Goal: Task Accomplishment & Management: Use online tool/utility

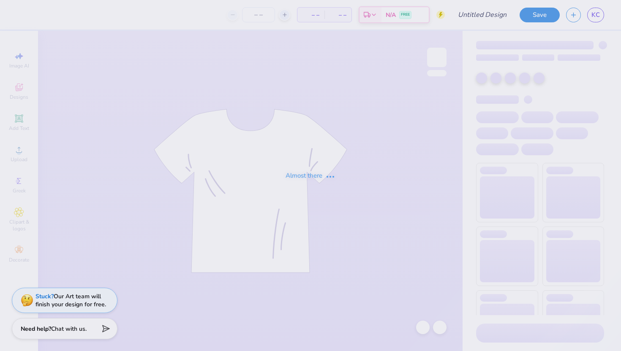
type input "Kass [PERSON_NAME] : The [GEOGRAPHIC_DATA][US_STATE]"
type input "24"
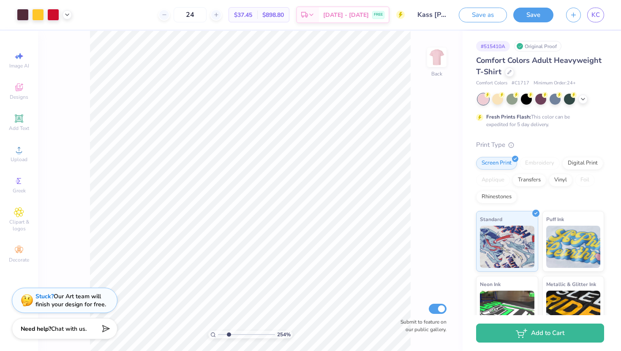
drag, startPoint x: 219, startPoint y: 333, endPoint x: 228, endPoint y: 332, distance: 8.5
type input "2.54"
click at [229, 332] on input "range" at bounding box center [246, 335] width 57 height 8
click at [401, 291] on icon at bounding box center [402, 291] width 8 height 8
type input "0.46"
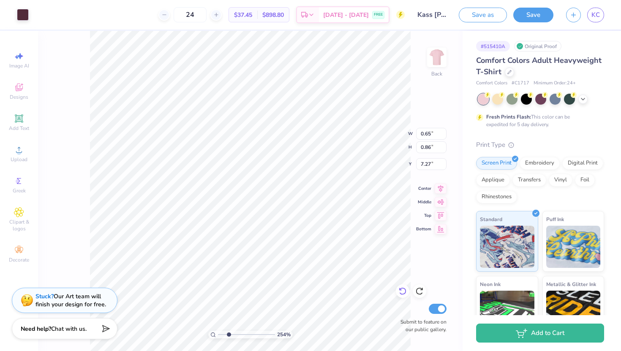
type input "0.84"
type input "7.29"
type input "0.47"
type input "7.30"
type input "7.26"
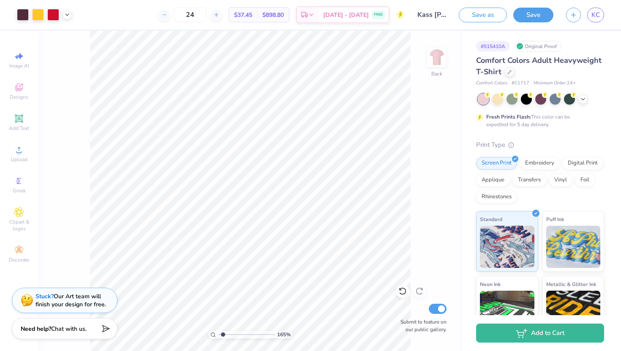
drag, startPoint x: 227, startPoint y: 334, endPoint x: 223, endPoint y: 329, distance: 6.3
click at [223, 331] on input "range" at bounding box center [246, 335] width 57 height 8
click at [497, 100] on div at bounding box center [497, 98] width 11 height 11
click at [527, 99] on div at bounding box center [526, 98] width 11 height 11
click at [557, 99] on div at bounding box center [555, 98] width 11 height 11
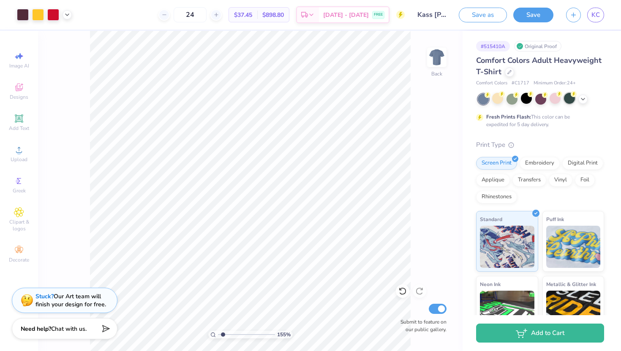
click at [571, 101] on div at bounding box center [569, 98] width 11 height 11
click at [23, 15] on div at bounding box center [23, 14] width 12 height 12
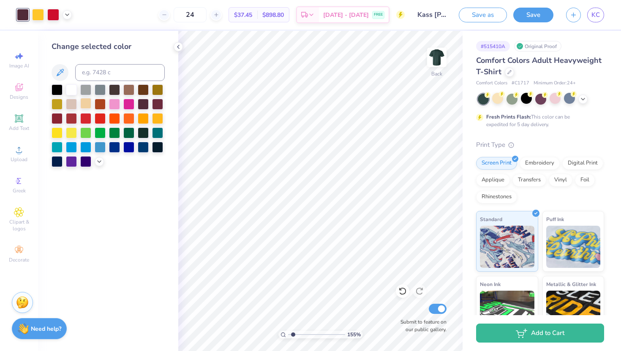
click at [86, 103] on div at bounding box center [85, 103] width 11 height 11
click at [155, 147] on div at bounding box center [157, 146] width 11 height 11
click at [157, 104] on div at bounding box center [157, 103] width 11 height 11
click at [401, 293] on icon at bounding box center [402, 291] width 8 height 8
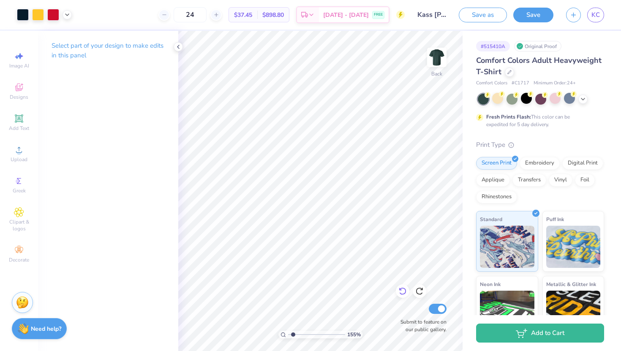
click at [401, 293] on icon at bounding box center [402, 291] width 8 height 8
click at [579, 100] on div at bounding box center [582, 98] width 9 height 9
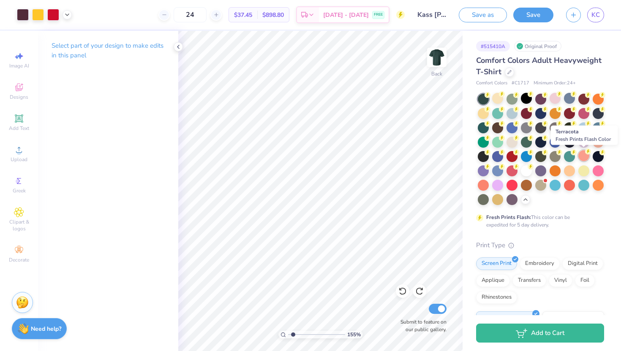
click at [586, 159] on div at bounding box center [583, 155] width 11 height 11
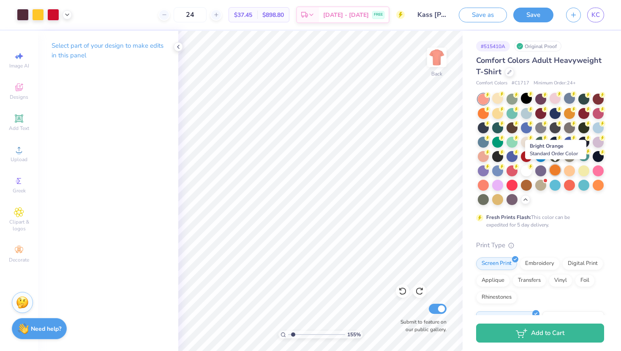
click at [558, 170] on div at bounding box center [555, 170] width 11 height 11
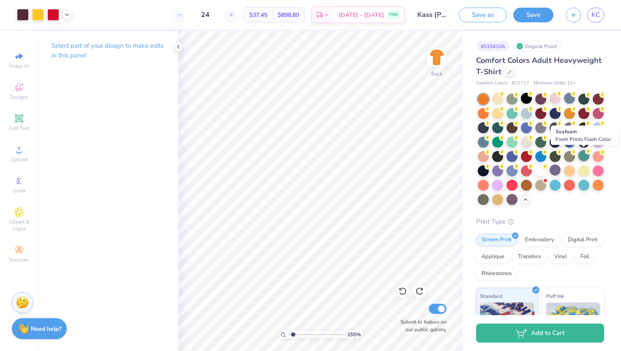
click at [584, 158] on div at bounding box center [583, 155] width 11 height 11
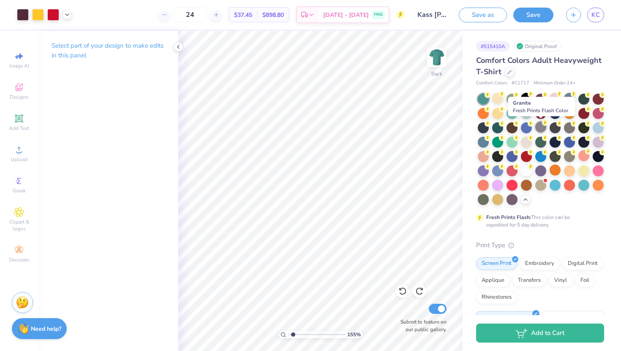
click at [541, 131] on div at bounding box center [540, 127] width 11 height 11
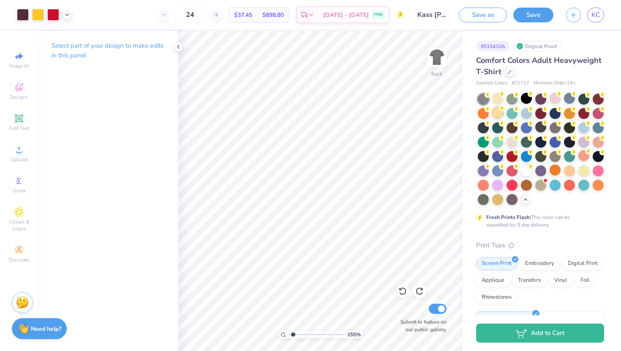
click at [496, 108] on div at bounding box center [497, 112] width 11 height 11
click at [499, 97] on div at bounding box center [497, 98] width 11 height 11
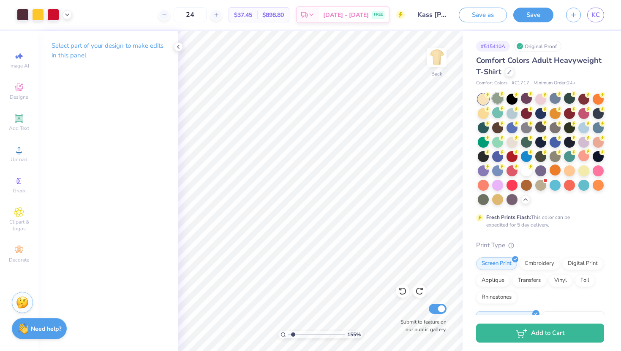
click at [498, 100] on div at bounding box center [497, 98] width 11 height 11
drag, startPoint x: 295, startPoint y: 337, endPoint x: 280, endPoint y: 336, distance: 15.2
click at [288, 336] on input "range" at bounding box center [316, 335] width 57 height 8
click at [598, 128] on div at bounding box center [598, 127] width 11 height 11
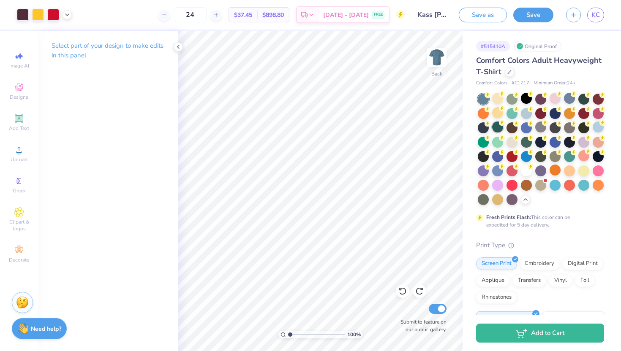
click at [496, 129] on div at bounding box center [497, 127] width 11 height 11
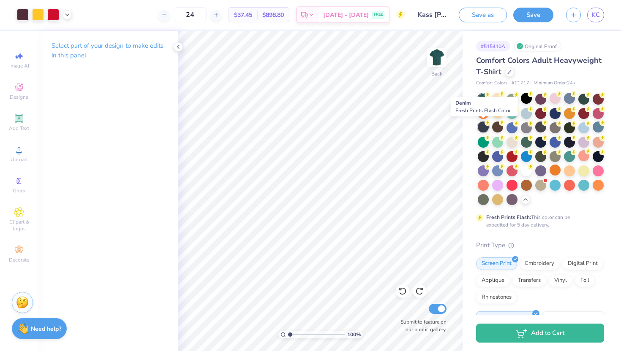
click at [484, 129] on div at bounding box center [483, 127] width 11 height 11
click at [22, 14] on div at bounding box center [23, 14] width 12 height 12
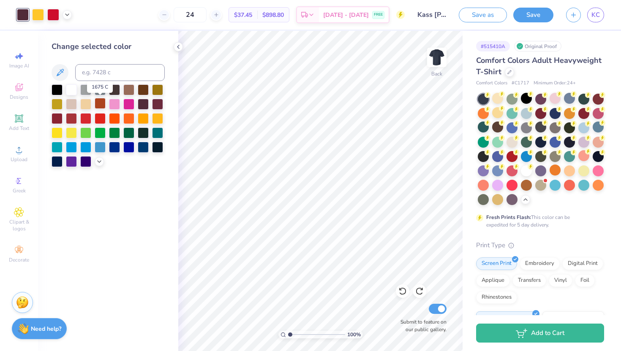
click at [99, 104] on div at bounding box center [100, 103] width 11 height 11
click at [131, 89] on div at bounding box center [128, 89] width 11 height 11
click at [84, 103] on div at bounding box center [85, 103] width 11 height 11
click at [39, 13] on div at bounding box center [38, 14] width 12 height 12
click at [143, 119] on div at bounding box center [143, 117] width 11 height 11
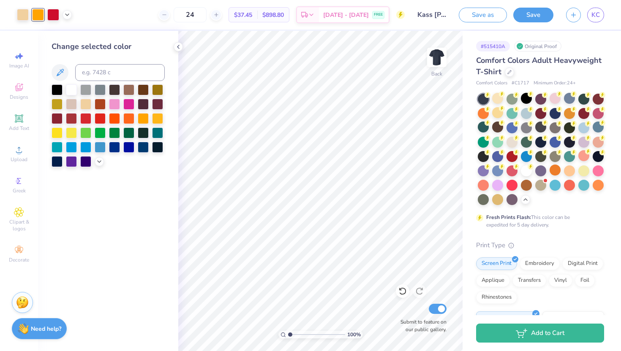
click at [124, 199] on div "Change selected color" at bounding box center [108, 191] width 140 height 321
click at [23, 14] on div at bounding box center [23, 14] width 12 height 12
click at [144, 119] on div at bounding box center [143, 117] width 11 height 11
click at [86, 106] on div at bounding box center [85, 103] width 11 height 11
click at [401, 290] on icon at bounding box center [402, 291] width 8 height 8
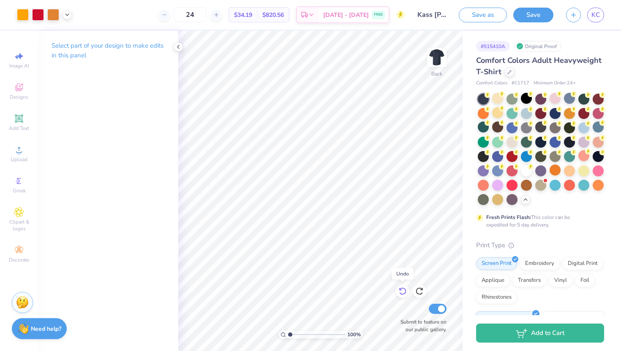
click at [401, 291] on icon at bounding box center [402, 291] width 8 height 8
click at [291, 335] on input "range" at bounding box center [316, 335] width 57 height 8
click at [401, 289] on icon at bounding box center [402, 292] width 7 height 8
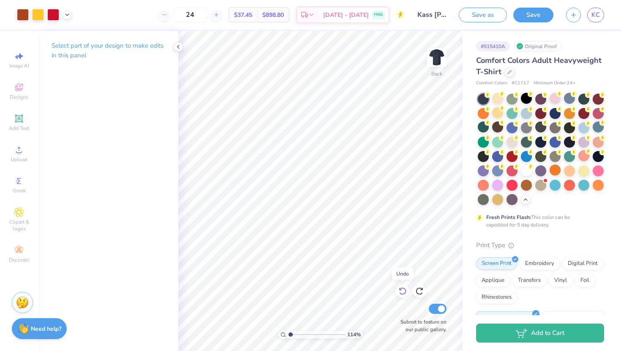
click at [401, 289] on icon at bounding box center [402, 292] width 7 height 8
click at [403, 291] on icon at bounding box center [402, 291] width 8 height 8
click at [398, 290] on icon at bounding box center [402, 291] width 8 height 8
click at [528, 142] on div at bounding box center [526, 141] width 11 height 11
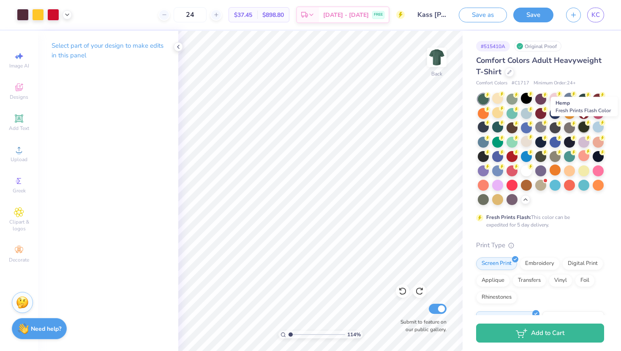
click at [582, 129] on div at bounding box center [583, 127] width 11 height 11
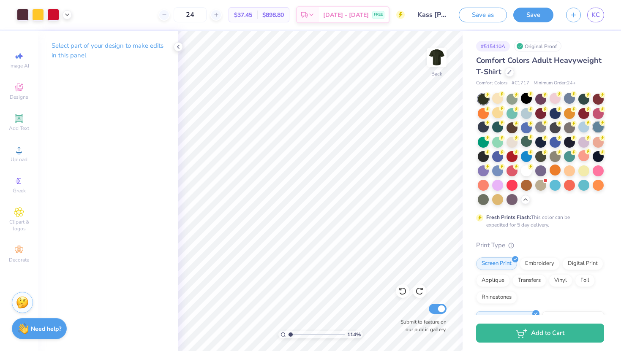
click at [598, 129] on div at bounding box center [598, 127] width 11 height 11
click at [599, 114] on div at bounding box center [598, 112] width 11 height 11
click at [585, 101] on div at bounding box center [583, 98] width 11 height 11
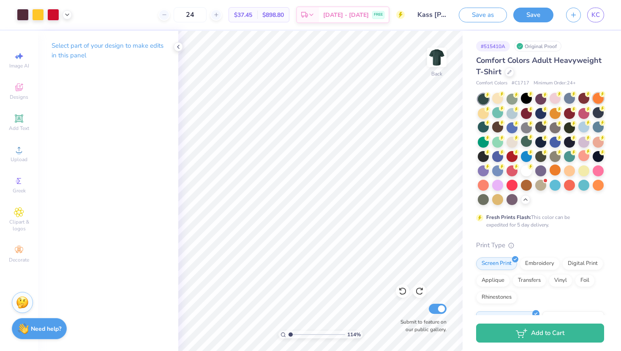
click at [598, 101] on div at bounding box center [598, 98] width 11 height 11
click at [558, 101] on div at bounding box center [555, 98] width 11 height 11
click at [175, 44] on icon at bounding box center [178, 47] width 7 height 7
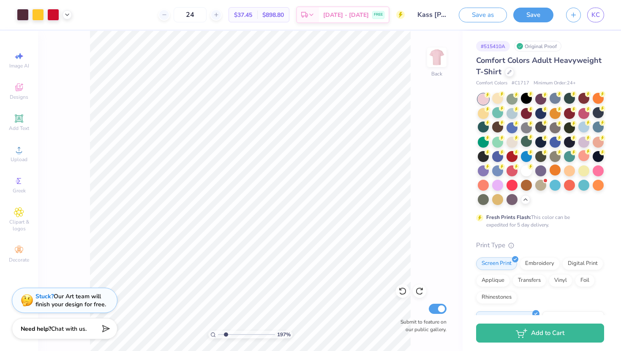
drag, startPoint x: 221, startPoint y: 337, endPoint x: 226, endPoint y: 336, distance: 4.2
type input "2.08"
click at [226, 336] on input "range" at bounding box center [246, 335] width 57 height 8
type input "7.07"
type input "7.26"
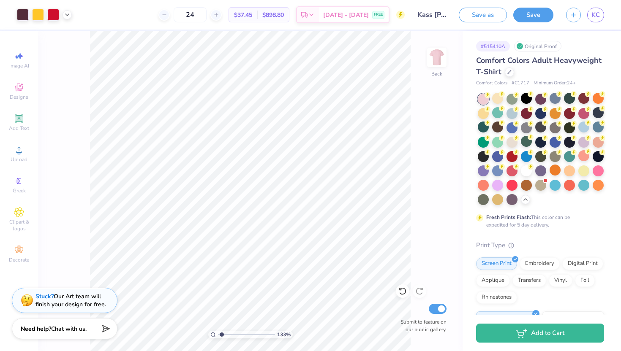
drag, startPoint x: 227, startPoint y: 337, endPoint x: 221, endPoint y: 335, distance: 6.0
click at [221, 335] on input "range" at bounding box center [246, 335] width 57 height 8
type input "1"
click at [218, 336] on input "range" at bounding box center [246, 335] width 57 height 8
click at [546, 15] on button "Save" at bounding box center [533, 13] width 40 height 15
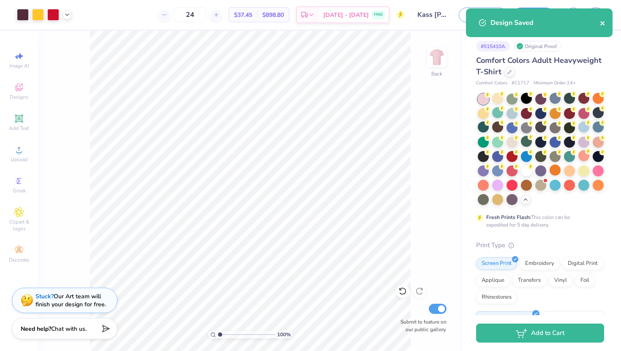
click at [605, 27] on button "close" at bounding box center [603, 23] width 6 height 10
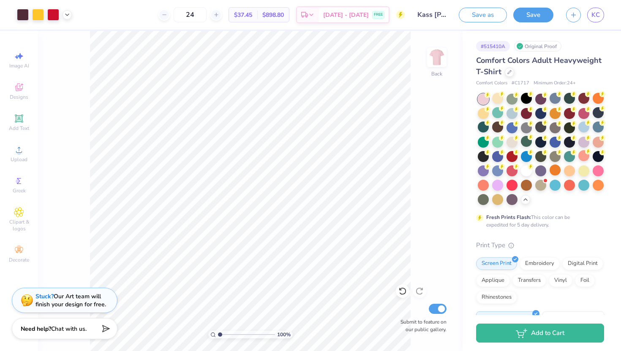
click at [598, 10] on div "Design Saved" at bounding box center [539, 8] width 150 height 3
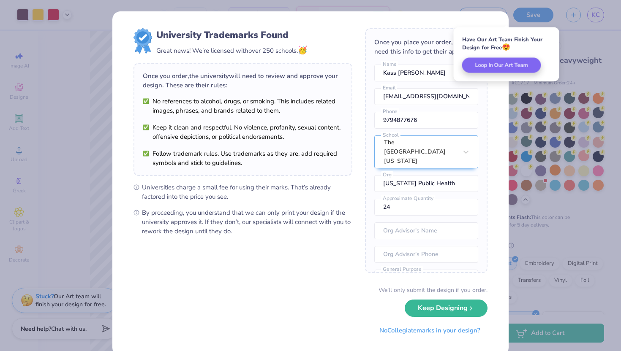
click at [593, 17] on div "University Trademarks Found Great news! We’re licensed with over 250 schools. 🥳…" at bounding box center [310, 175] width 621 height 351
click at [400, 325] on button "No Collegiate marks in your design?" at bounding box center [429, 328] width 115 height 17
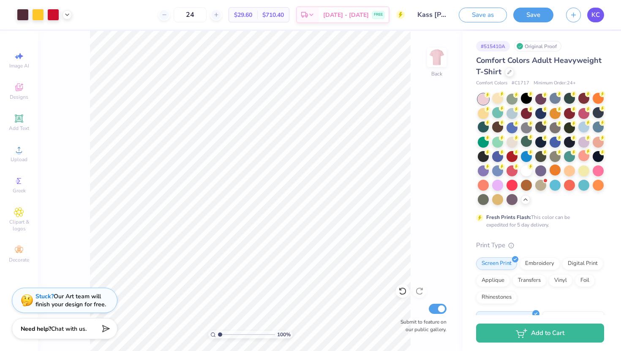
click at [594, 14] on span "KC" at bounding box center [595, 15] width 8 height 10
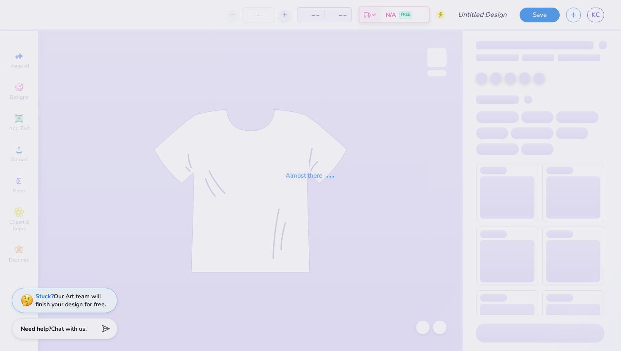
type input "Kass [PERSON_NAME] : The [GEOGRAPHIC_DATA][US_STATE]"
type input "24"
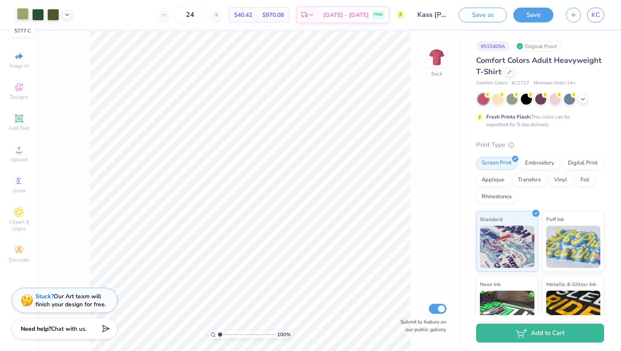
click at [19, 15] on div at bounding box center [23, 14] width 12 height 12
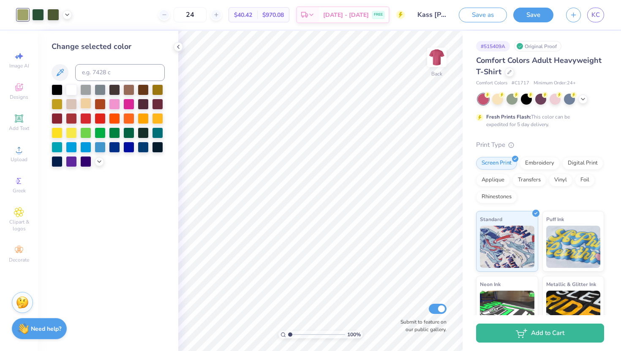
click at [84, 105] on div at bounding box center [85, 103] width 11 height 11
click at [146, 104] on div at bounding box center [143, 103] width 11 height 11
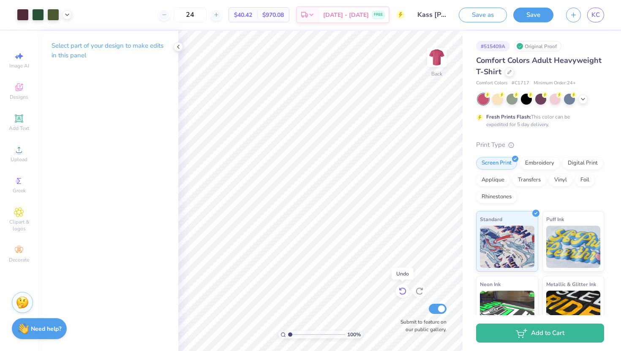
click at [399, 290] on icon at bounding box center [402, 291] width 8 height 8
click at [402, 291] on icon at bounding box center [402, 291] width 8 height 8
drag, startPoint x: 289, startPoint y: 335, endPoint x: 295, endPoint y: 335, distance: 5.9
click at [295, 335] on input "range" at bounding box center [316, 335] width 57 height 8
click at [36, 12] on div at bounding box center [38, 14] width 12 height 12
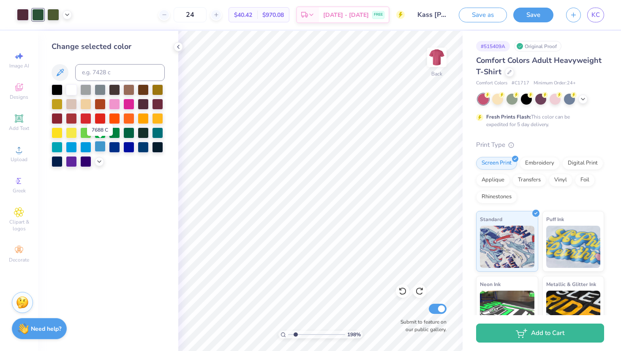
click at [101, 148] on div at bounding box center [100, 146] width 11 height 11
click at [127, 135] on div at bounding box center [128, 132] width 11 height 11
click at [114, 133] on div at bounding box center [114, 132] width 11 height 11
click at [156, 135] on div at bounding box center [157, 132] width 11 height 11
click at [142, 133] on div at bounding box center [143, 132] width 11 height 11
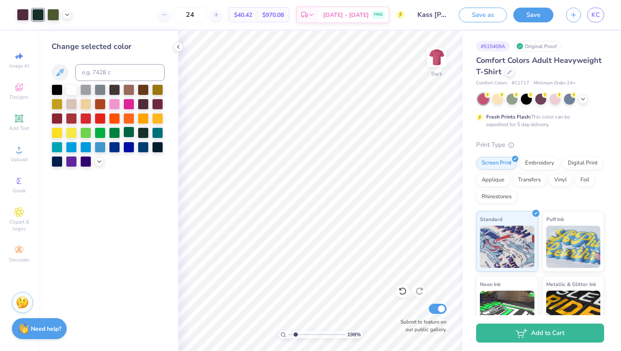
click at [131, 131] on div at bounding box center [128, 132] width 11 height 11
click at [158, 148] on div at bounding box center [157, 146] width 11 height 11
click at [101, 132] on div at bounding box center [100, 132] width 11 height 11
click at [112, 134] on div at bounding box center [114, 132] width 11 height 11
click at [59, 69] on icon at bounding box center [60, 73] width 10 height 10
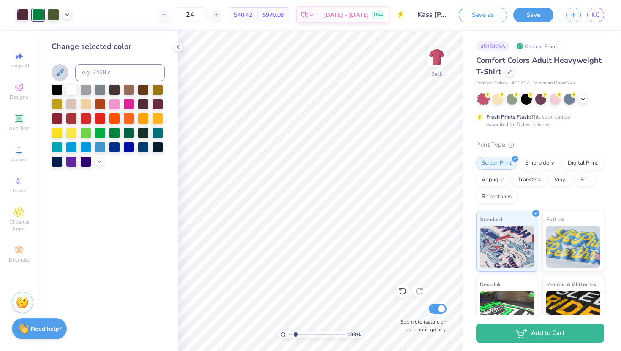
click at [61, 73] on icon at bounding box center [60, 72] width 7 height 7
click at [58, 71] on icon at bounding box center [60, 73] width 10 height 10
click at [61, 73] on icon at bounding box center [60, 72] width 7 height 7
click at [91, 73] on input at bounding box center [120, 72] width 90 height 17
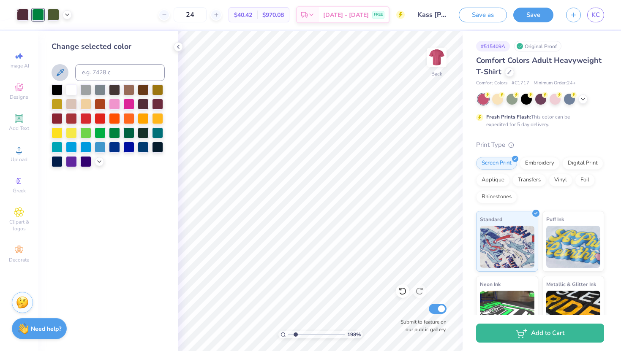
click at [64, 73] on icon at bounding box center [60, 73] width 10 height 10
click at [61, 73] on icon at bounding box center [60, 72] width 7 height 7
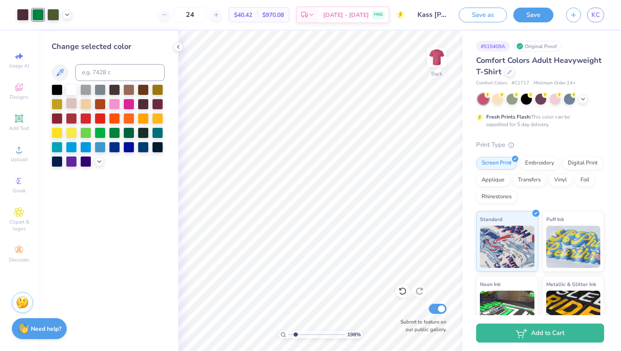
click at [73, 104] on div at bounding box center [71, 103] width 11 height 11
type input "1.8"
click at [294, 335] on input "range" at bounding box center [316, 335] width 57 height 8
click at [101, 102] on div at bounding box center [100, 103] width 11 height 11
click at [146, 87] on div at bounding box center [143, 89] width 11 height 11
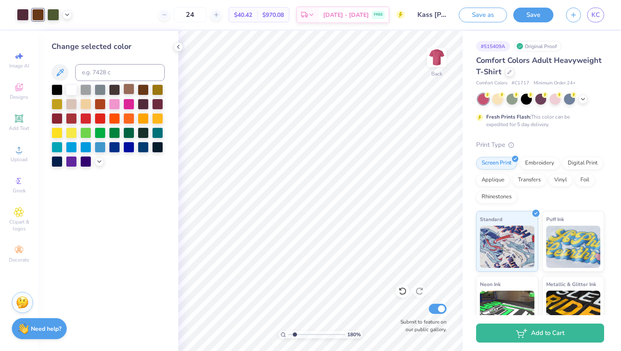
click at [130, 88] on div at bounding box center [128, 89] width 11 height 11
click at [100, 88] on div at bounding box center [100, 89] width 11 height 11
click at [111, 88] on div at bounding box center [114, 89] width 11 height 11
click at [403, 290] on icon at bounding box center [402, 291] width 8 height 8
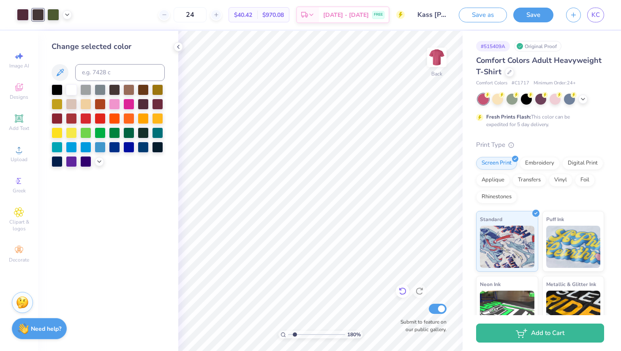
click at [403, 290] on icon at bounding box center [402, 291] width 8 height 8
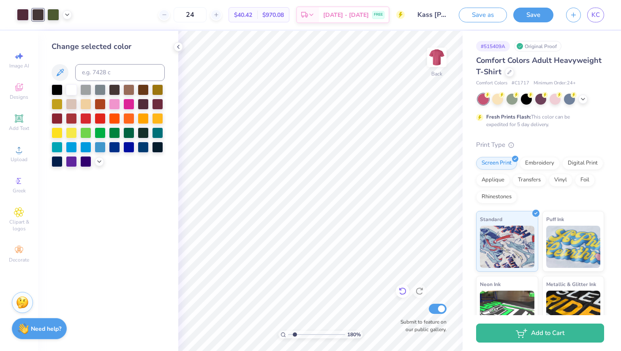
click at [403, 290] on icon at bounding box center [402, 291] width 8 height 8
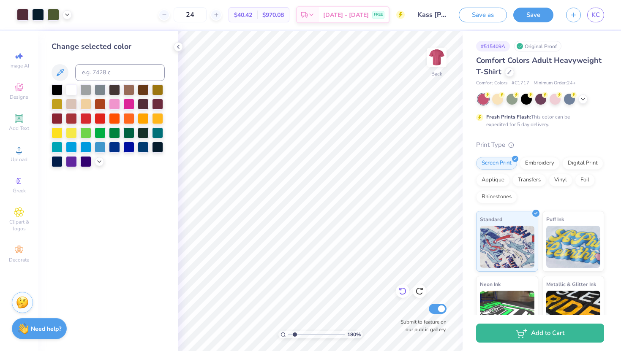
click at [403, 290] on icon at bounding box center [402, 291] width 8 height 8
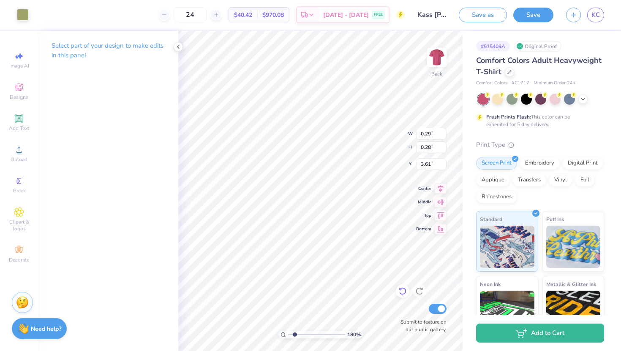
type input "0.29"
type input "0.28"
type input "3.61"
click at [23, 12] on div at bounding box center [23, 14] width 12 height 12
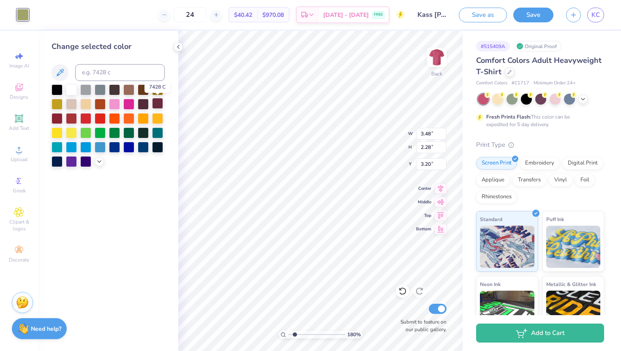
click at [158, 101] on div at bounding box center [157, 103] width 11 height 11
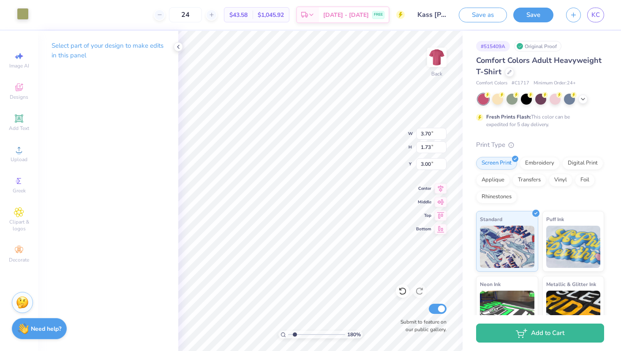
click at [19, 12] on div at bounding box center [23, 14] width 12 height 12
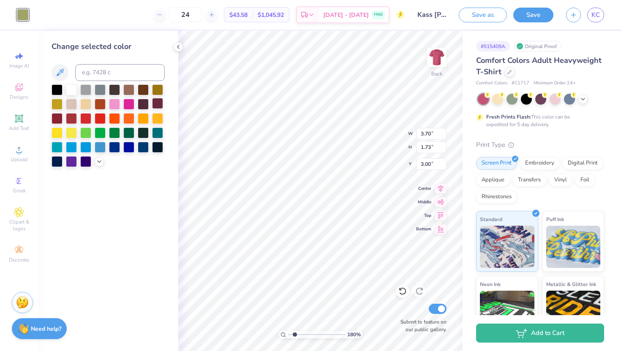
click at [157, 104] on div at bounding box center [157, 103] width 11 height 11
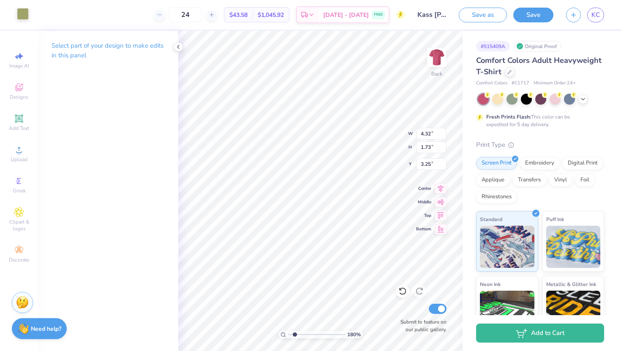
click at [17, 12] on div at bounding box center [23, 14] width 12 height 12
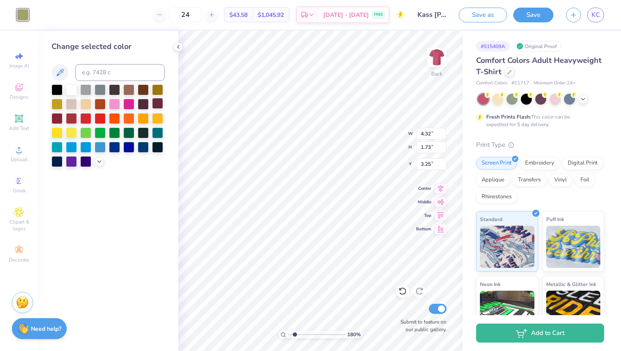
click at [157, 104] on div at bounding box center [157, 103] width 11 height 11
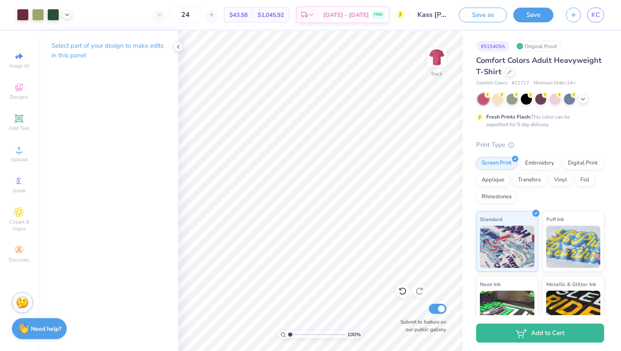
drag, startPoint x: 296, startPoint y: 336, endPoint x: 289, endPoint y: 335, distance: 7.4
type input "1"
click at [289, 335] on input "range" at bounding box center [316, 335] width 57 height 8
click at [177, 44] on icon at bounding box center [178, 47] width 7 height 7
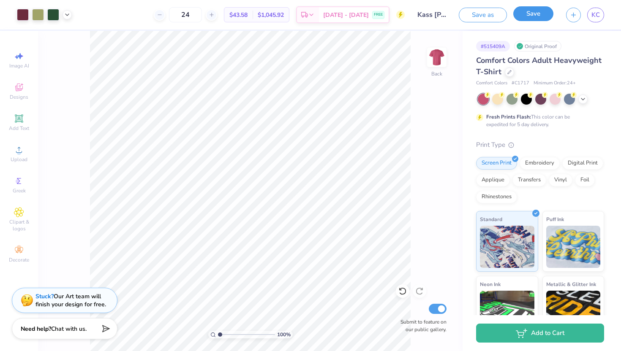
click at [539, 16] on button "Save" at bounding box center [533, 13] width 40 height 15
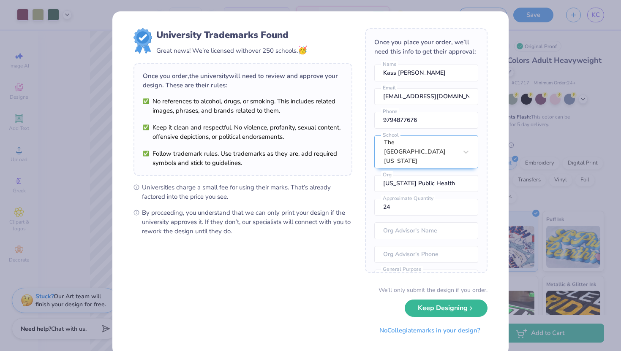
scroll to position [16, 0]
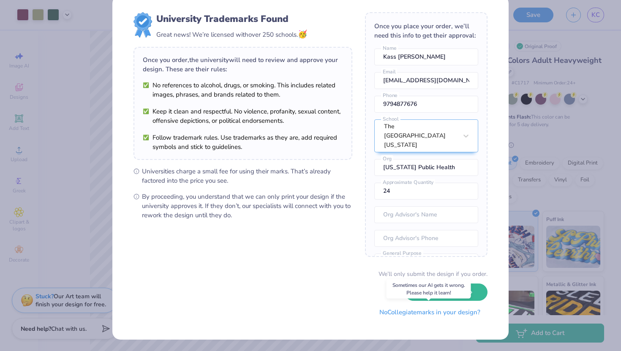
click at [412, 314] on button "No Collegiate marks in your design?" at bounding box center [429, 312] width 115 height 17
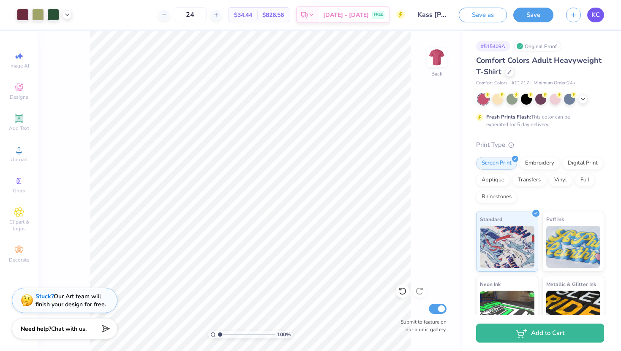
click at [593, 17] on span "KC" at bounding box center [595, 15] width 8 height 10
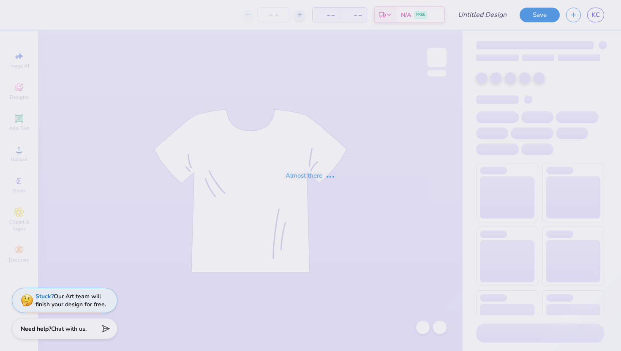
type input "Kass [PERSON_NAME] : The [GEOGRAPHIC_DATA][US_STATE]"
type input "24"
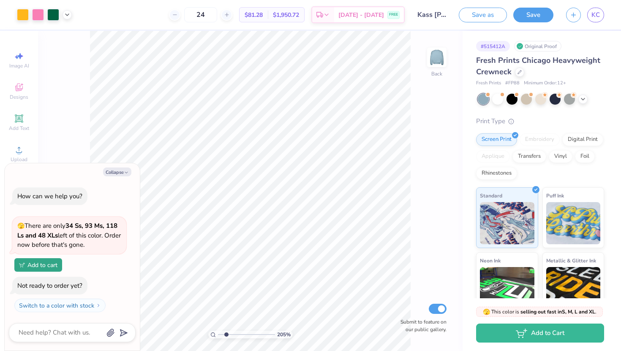
drag, startPoint x: 221, startPoint y: 332, endPoint x: 226, endPoint y: 332, distance: 5.5
type input "2.11"
click at [226, 332] on input "range" at bounding box center [246, 335] width 57 height 8
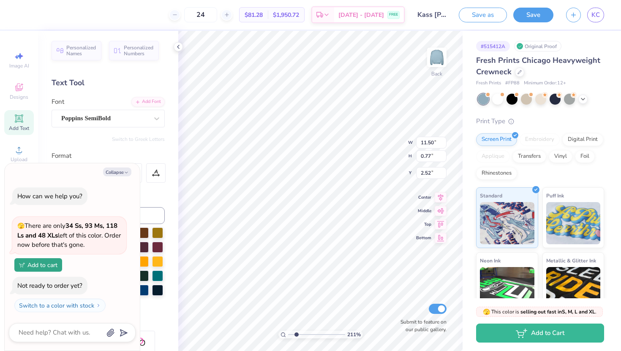
type textarea "x"
drag, startPoint x: 296, startPoint y: 334, endPoint x: 287, endPoint y: 334, distance: 8.4
type input "1"
click at [288, 334] on input "range" at bounding box center [316, 335] width 57 height 8
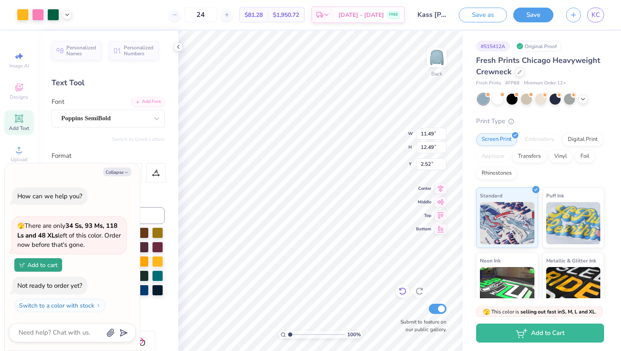
click at [404, 290] on icon at bounding box center [402, 291] width 8 height 8
type textarea "x"
drag, startPoint x: 290, startPoint y: 334, endPoint x: 301, endPoint y: 333, distance: 11.5
click at [301, 333] on input "range" at bounding box center [316, 335] width 57 height 8
drag, startPoint x: 302, startPoint y: 334, endPoint x: 325, endPoint y: 335, distance: 23.3
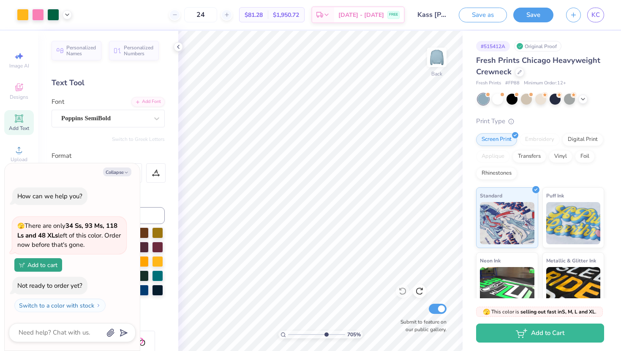
type input "7.2"
click at [325, 335] on input "range" at bounding box center [316, 335] width 57 height 8
type textarea "x"
type input "11.49"
type input "12.49"
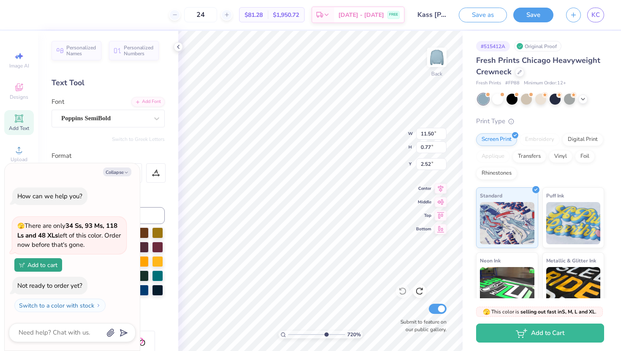
type input "2.50"
type textarea "x"
type input "11.50"
type input "0.77"
type input "2.52"
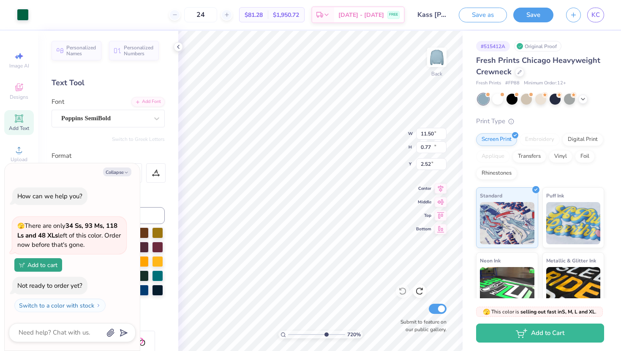
type textarea "x"
type input "2.50"
type textarea "x"
drag, startPoint x: 326, startPoint y: 333, endPoint x: 297, endPoint y: 333, distance: 28.7
type input "2.48"
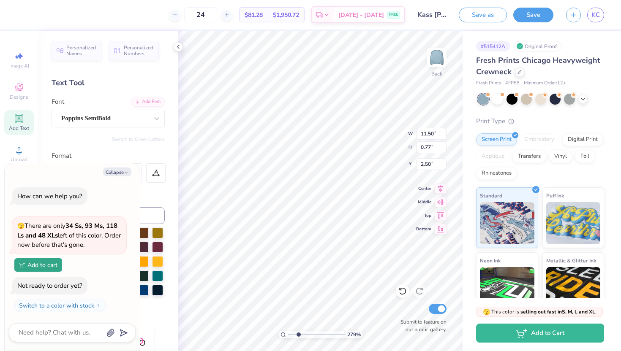
click at [298, 333] on input "range" at bounding box center [316, 335] width 57 height 8
type textarea "x"
type input "0.85"
type textarea "x"
type input "11.49"
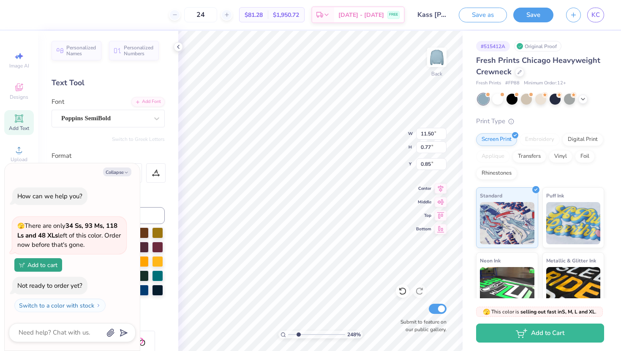
type input "12.49"
type input "2.50"
type textarea "x"
drag, startPoint x: 298, startPoint y: 336, endPoint x: 292, endPoint y: 336, distance: 5.9
type input "1.35"
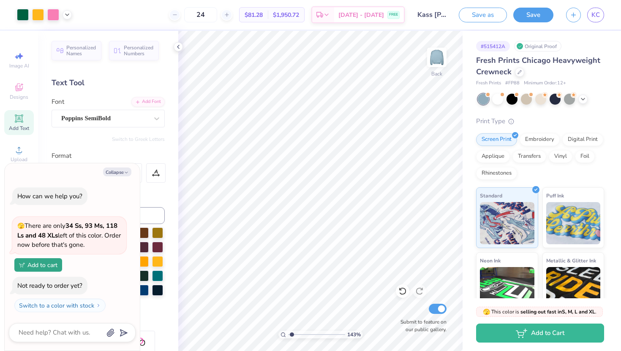
click at [292, 336] on input "range" at bounding box center [316, 335] width 57 height 8
type textarea "x"
type input "2.42"
click at [36, 11] on div at bounding box center [38, 14] width 12 height 12
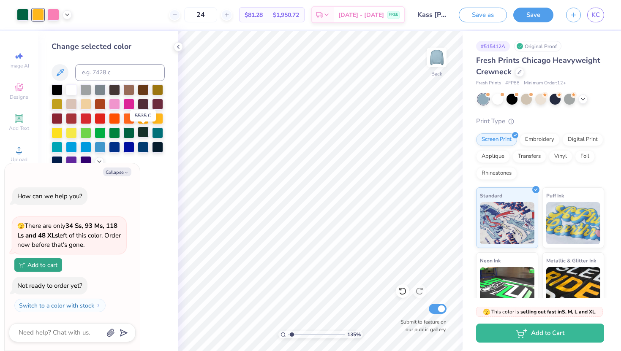
click at [142, 133] on div at bounding box center [143, 132] width 11 height 11
click at [146, 134] on div at bounding box center [143, 132] width 11 height 11
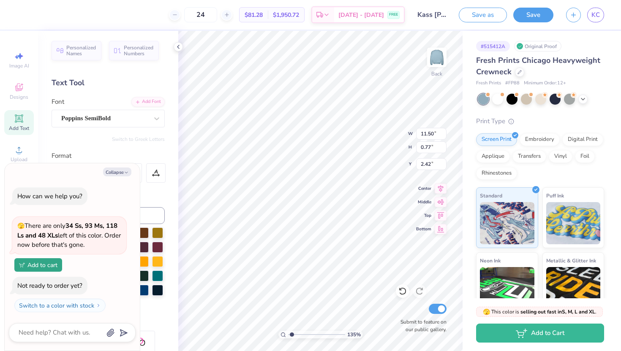
click at [125, 155] on div "Format" at bounding box center [109, 156] width 114 height 10
click at [123, 172] on button "Collapse" at bounding box center [117, 172] width 28 height 9
type textarea "x"
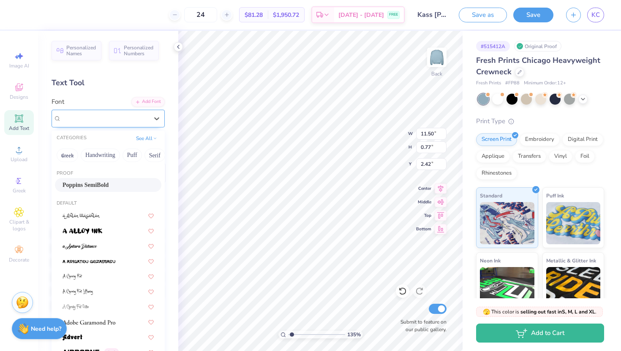
click at [110, 123] on div at bounding box center [104, 118] width 87 height 11
click at [110, 229] on div at bounding box center [108, 230] width 91 height 9
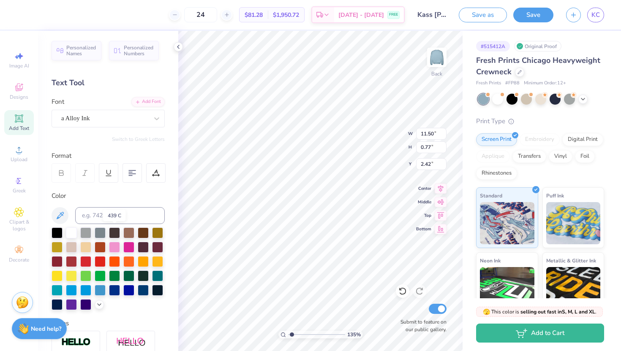
type input "12.14"
type input "0.99"
type input "2.31"
click at [143, 275] on div at bounding box center [143, 275] width 11 height 11
click at [130, 119] on div "Poppins SemiBold" at bounding box center [104, 118] width 89 height 13
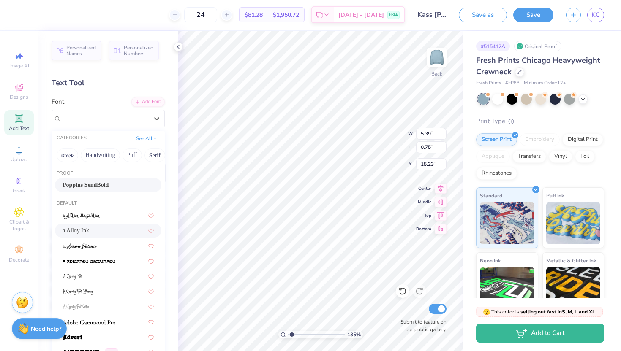
click at [102, 227] on div "a Alloy Ink" at bounding box center [108, 230] width 91 height 9
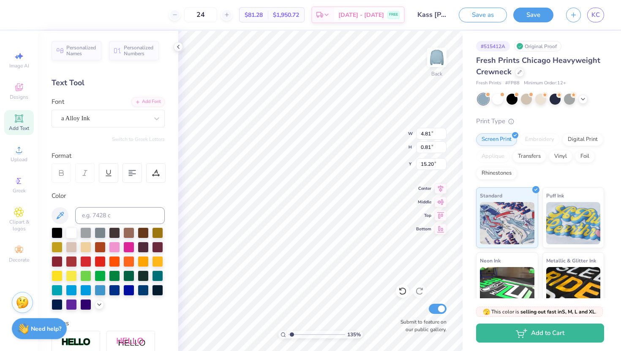
type input "4.81"
type input "0.81"
type input "15.20"
click at [526, 100] on div at bounding box center [526, 98] width 11 height 11
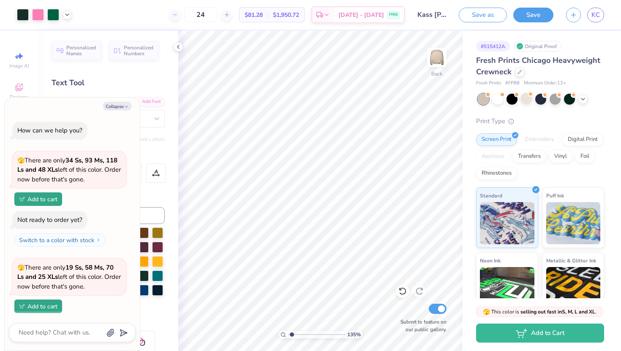
scroll to position [41, 0]
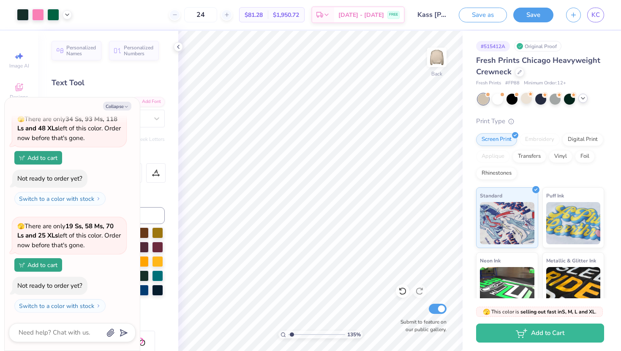
click at [582, 101] on icon at bounding box center [583, 98] width 7 height 7
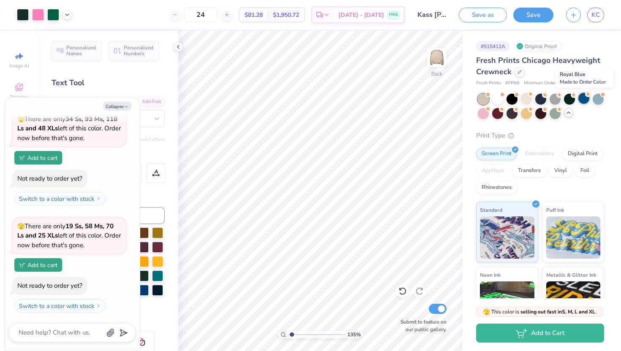
click at [585, 100] on div at bounding box center [583, 98] width 11 height 11
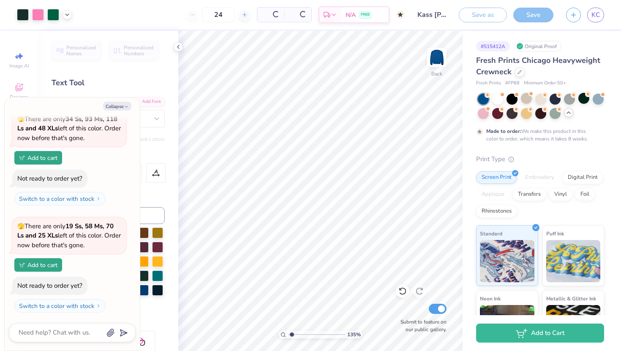
type textarea "x"
type input "50"
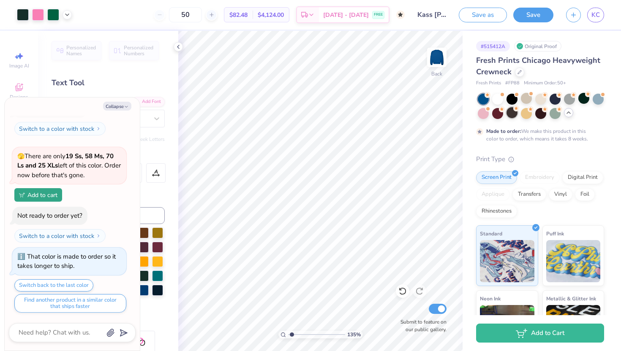
click at [517, 111] on div at bounding box center [512, 112] width 11 height 11
click at [526, 115] on div at bounding box center [526, 112] width 11 height 11
click at [543, 114] on div at bounding box center [540, 112] width 11 height 11
click at [553, 114] on div at bounding box center [555, 112] width 11 height 11
click at [179, 48] on icon at bounding box center [178, 47] width 7 height 7
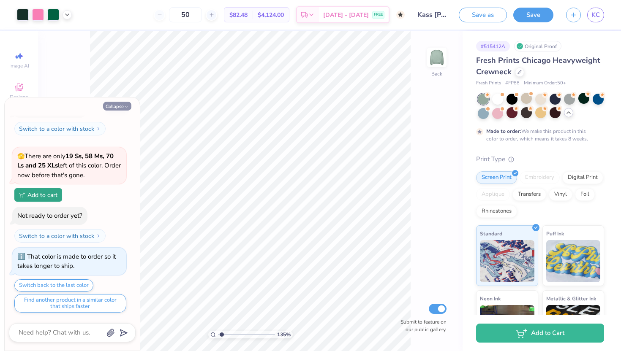
click at [120, 108] on button "Collapse" at bounding box center [117, 106] width 28 height 9
type textarea "x"
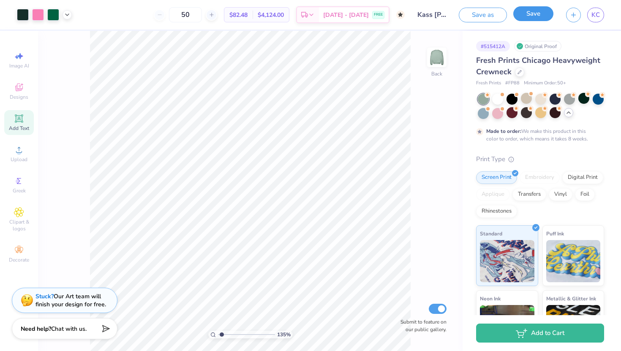
click at [538, 15] on button "Save" at bounding box center [533, 13] width 40 height 15
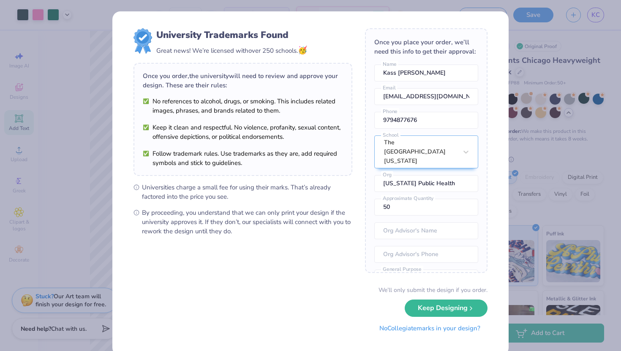
click at [432, 331] on button "No Collegiate marks in your design?" at bounding box center [429, 328] width 115 height 17
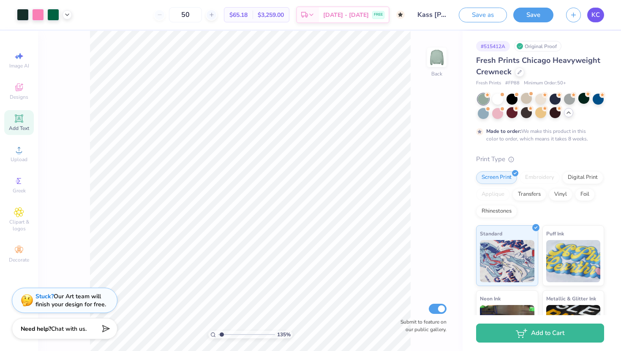
click at [597, 15] on span "KC" at bounding box center [595, 15] width 8 height 10
